Goal: Task Accomplishment & Management: Manage account settings

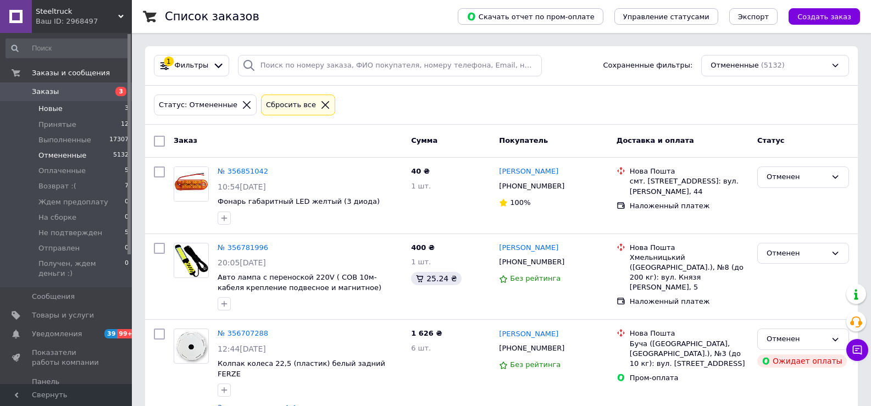
click at [88, 107] on li "Новые 3" at bounding box center [67, 108] width 135 height 15
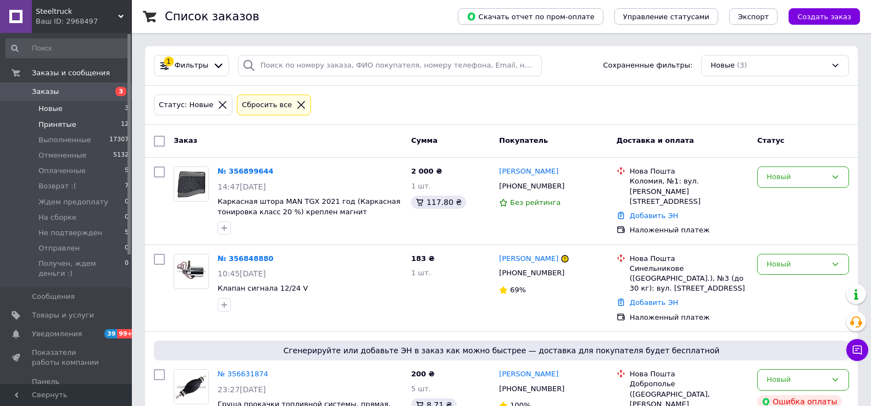
click at [77, 125] on li "Принятые 12" at bounding box center [67, 124] width 135 height 15
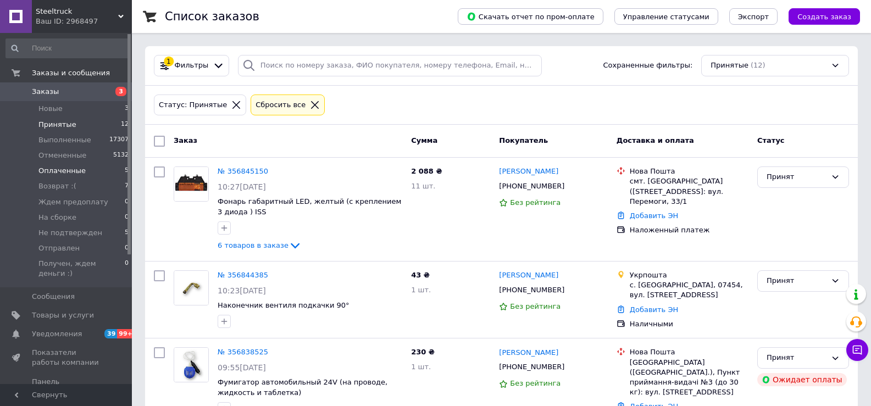
click at [69, 172] on span "Оплаченные" at bounding box center [61, 171] width 47 height 10
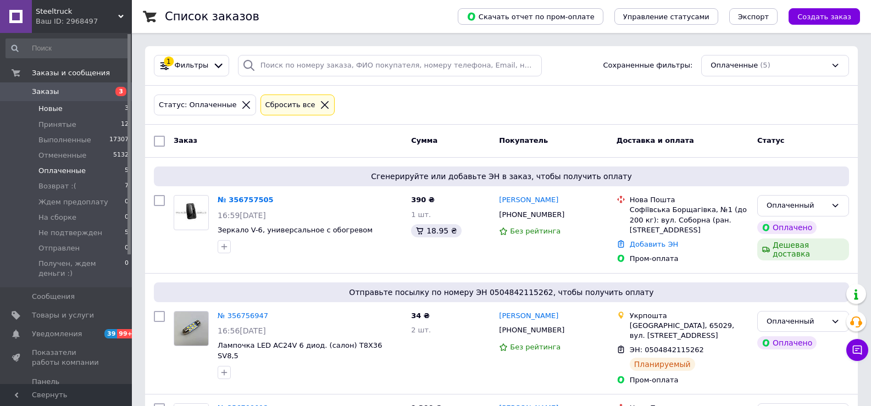
click at [92, 109] on li "Новые 3" at bounding box center [67, 108] width 135 height 15
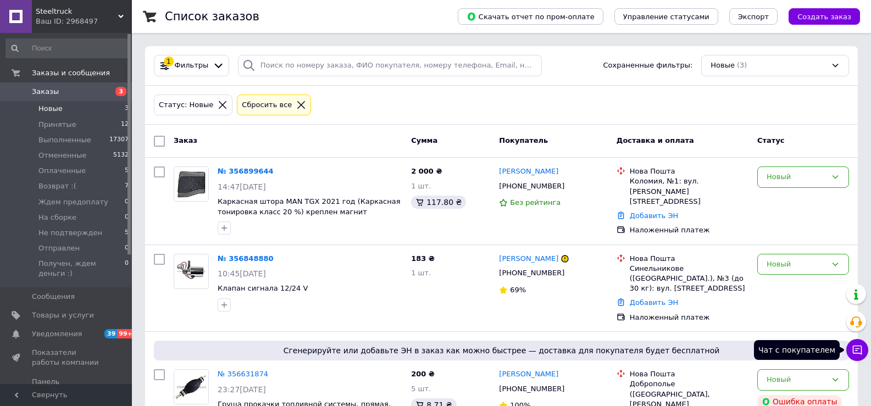
click at [853, 346] on icon at bounding box center [857, 350] width 11 height 11
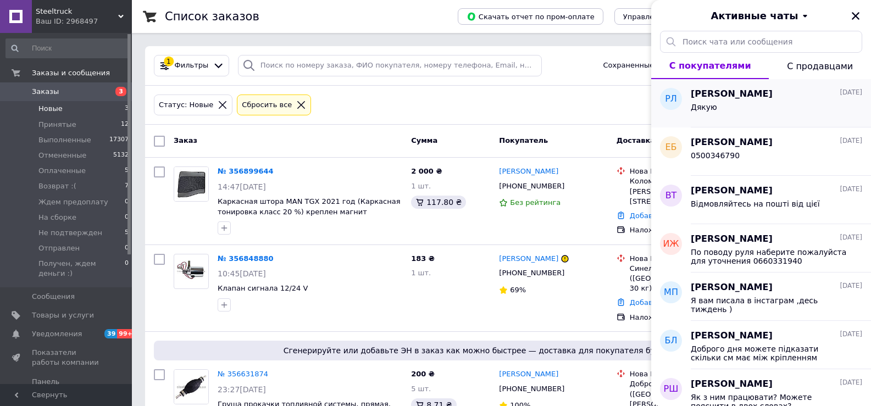
click at [787, 106] on div "Дякую" at bounding box center [776, 110] width 171 height 18
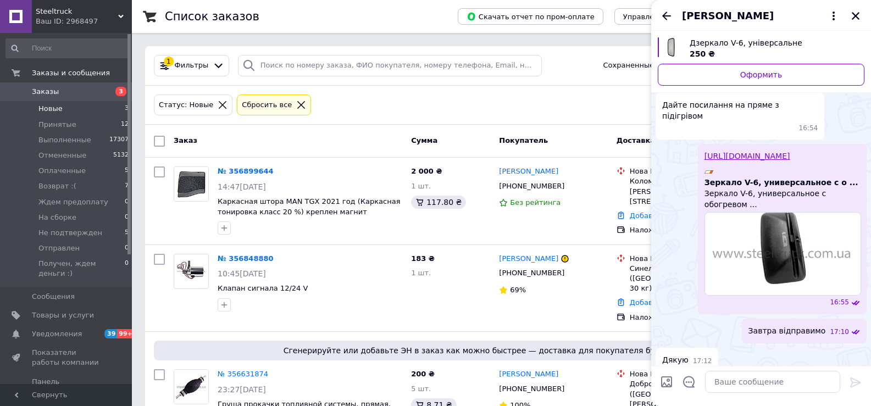
scroll to position [467, 0]
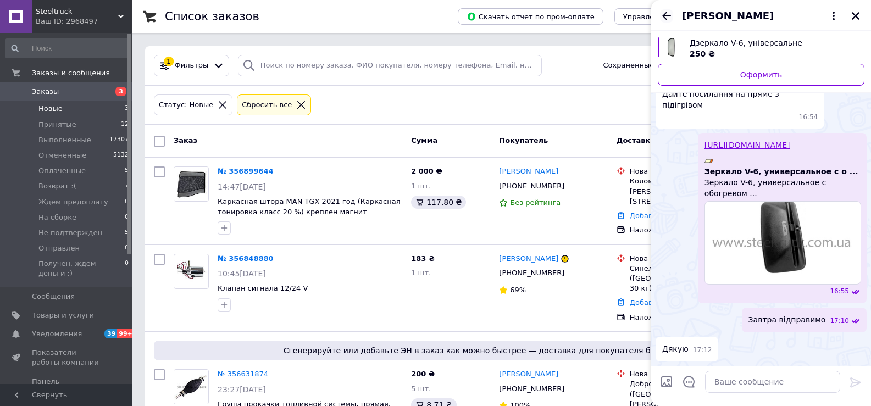
click at [669, 16] on icon "Назад" at bounding box center [666, 15] width 13 height 13
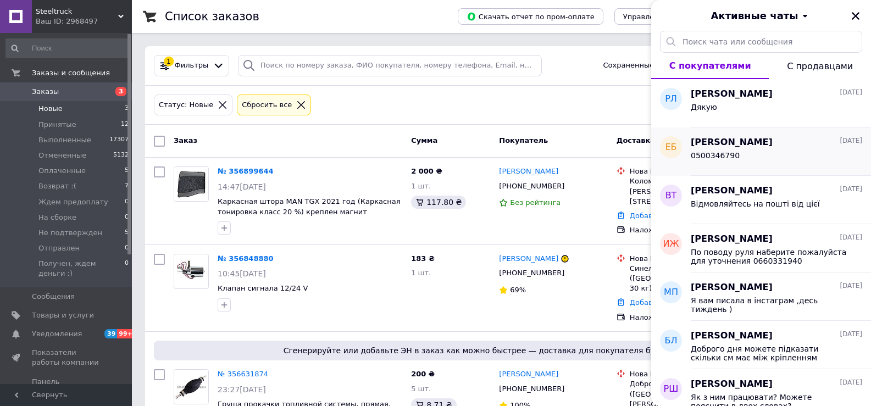
click at [754, 161] on div "0500346790" at bounding box center [776, 158] width 171 height 18
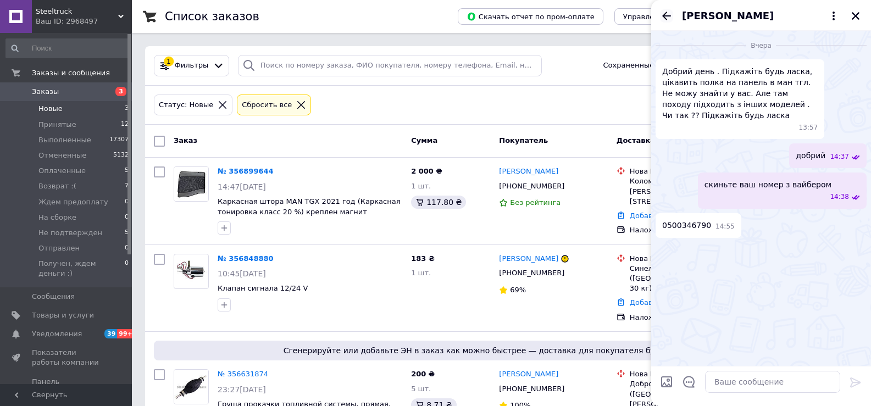
click at [665, 12] on icon "Назад" at bounding box center [666, 15] width 13 height 13
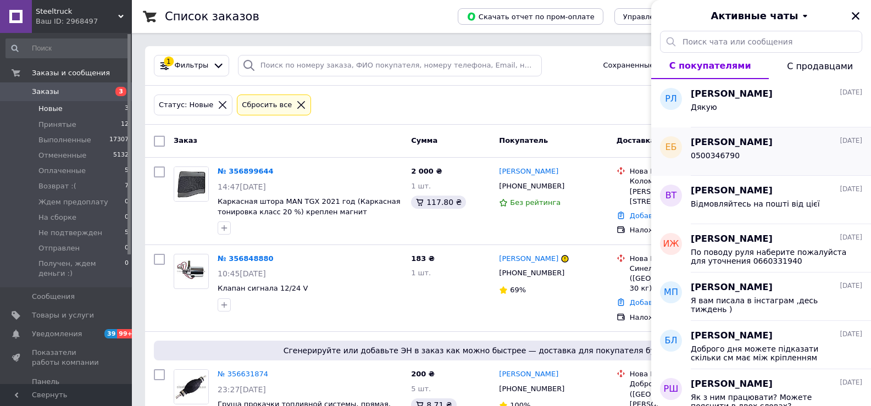
click at [733, 159] on div "0500346790" at bounding box center [776, 158] width 171 height 18
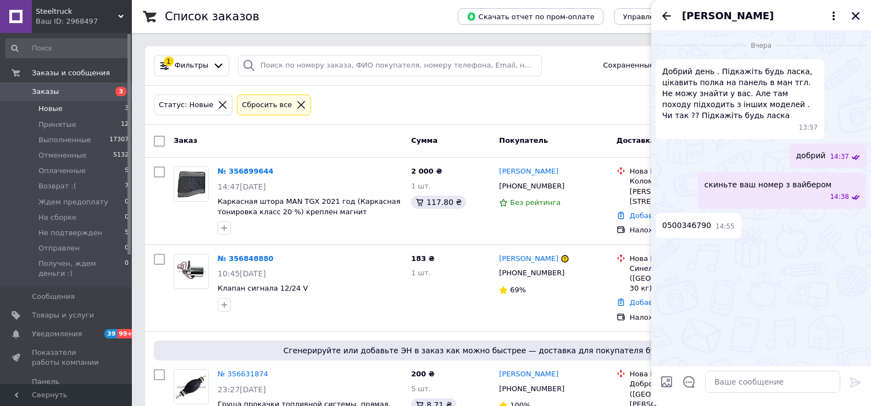
click at [731, 12] on span "Ефимов Борис" at bounding box center [728, 16] width 92 height 14
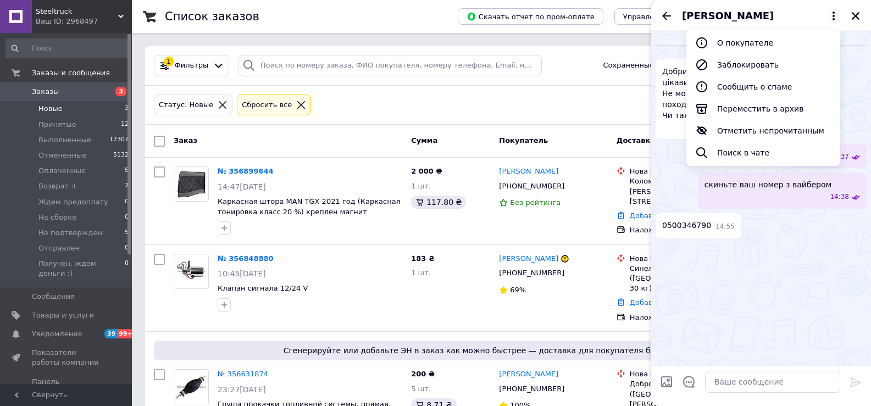
click at [732, 31] on ul "О покупателе Заблокировать Сообщить о спаме Переместить в архив Отметить непроч…" at bounding box center [764, 98] width 154 height 136
click at [733, 38] on button "О покупателе" at bounding box center [764, 43] width 154 height 22
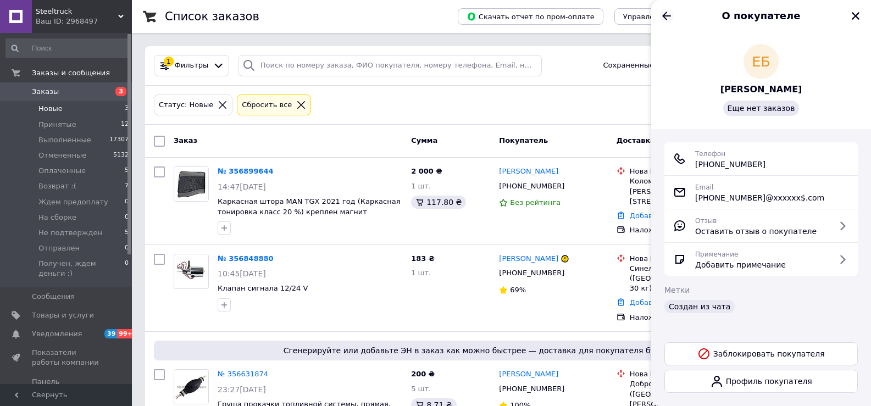
click at [665, 16] on icon "Назад" at bounding box center [666, 15] width 13 height 13
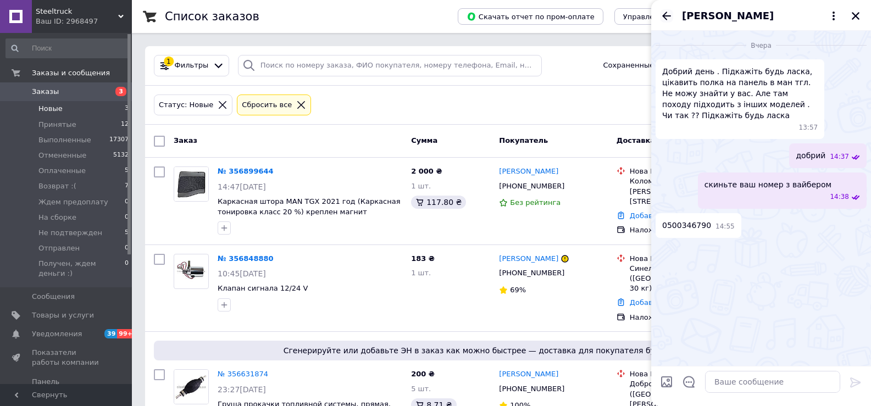
click at [666, 16] on icon "Назад" at bounding box center [666, 15] width 13 height 13
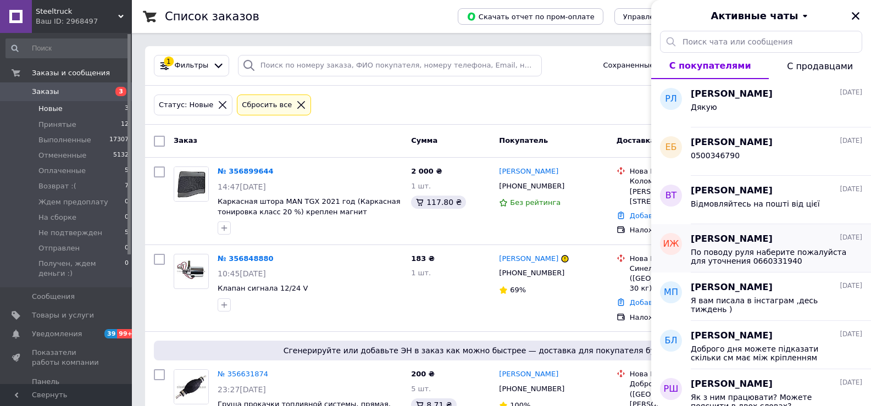
click at [732, 261] on span "По поводу руля наберите пожалуйста для уточнения 0660331940 Денис" at bounding box center [769, 257] width 156 height 18
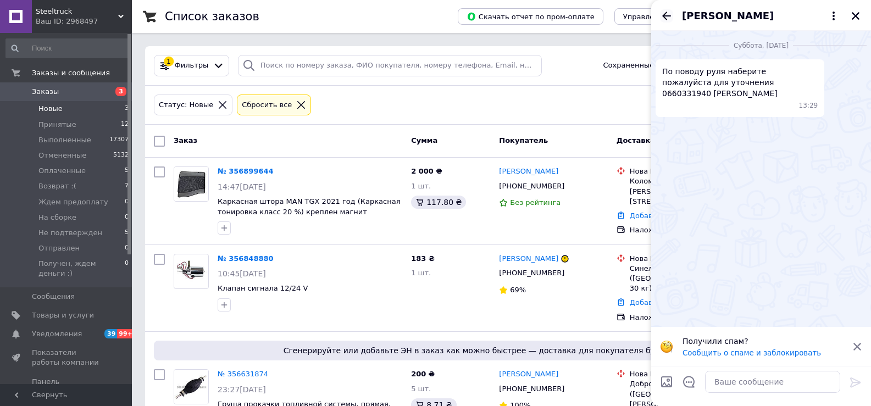
click at [668, 17] on icon "Назад" at bounding box center [666, 15] width 13 height 13
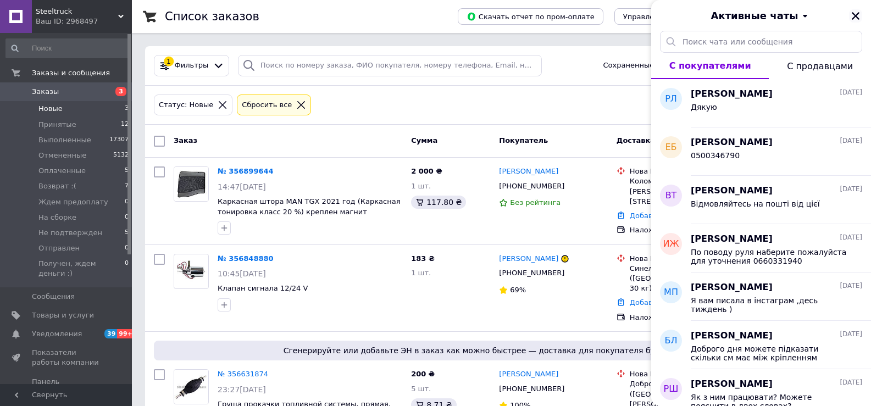
click at [855, 14] on icon "Закрыть" at bounding box center [856, 16] width 10 height 10
